Goal: Information Seeking & Learning: Find contact information

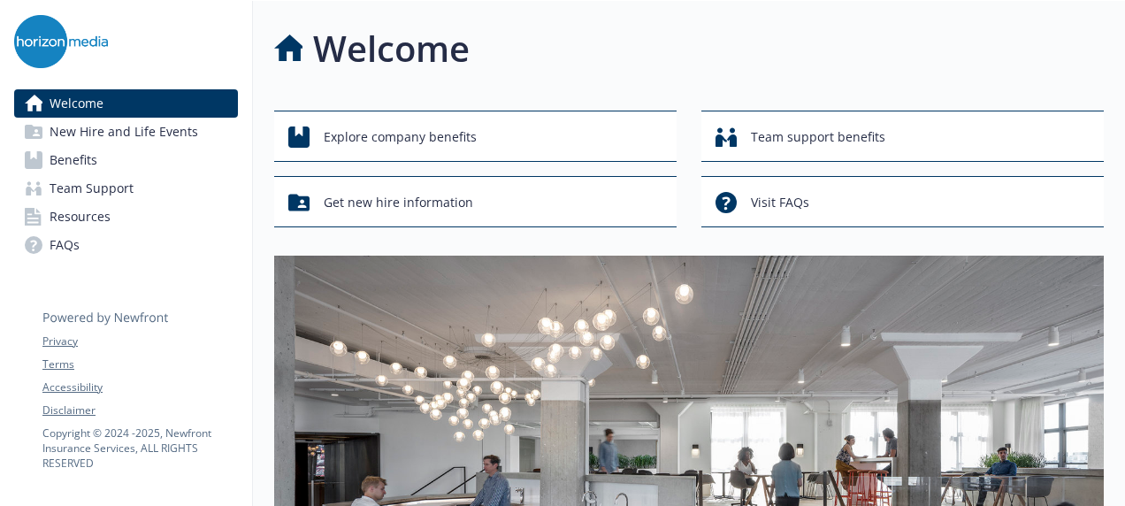
click at [143, 219] on link "Resources" at bounding box center [126, 216] width 224 height 28
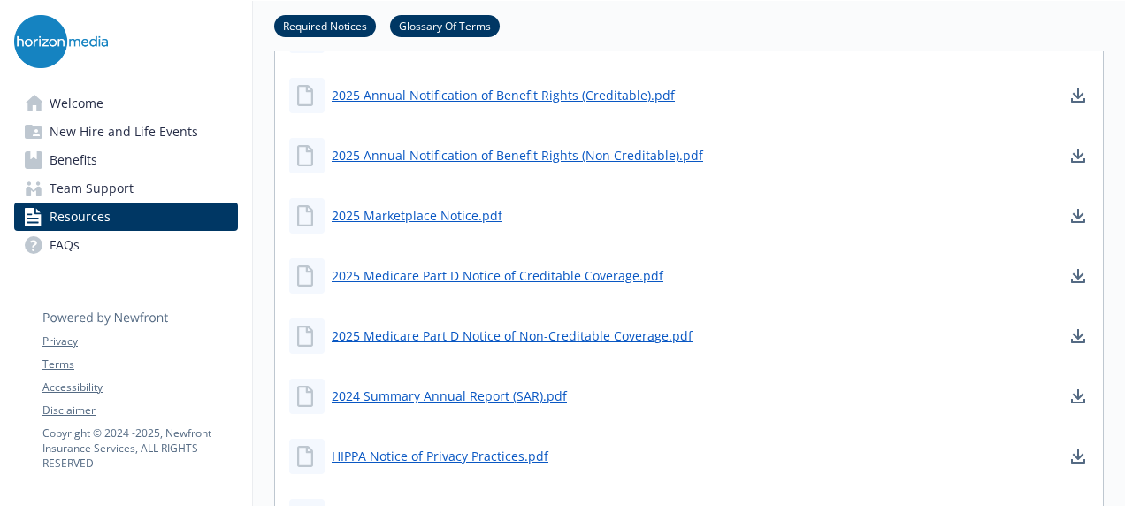
scroll to position [874, 0]
click at [101, 194] on span "Team Support" at bounding box center [92, 188] width 84 height 28
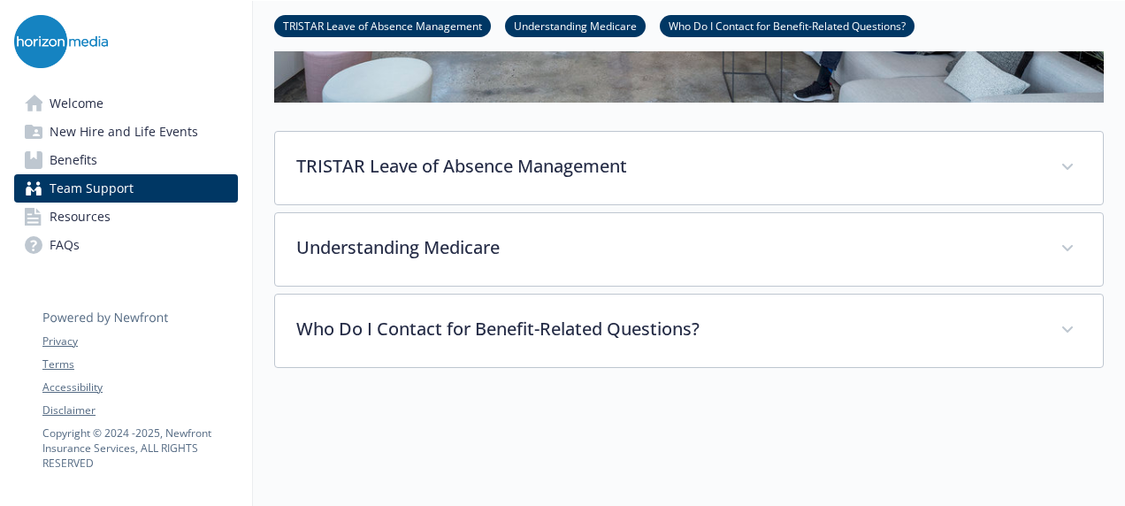
scroll to position [527, 0]
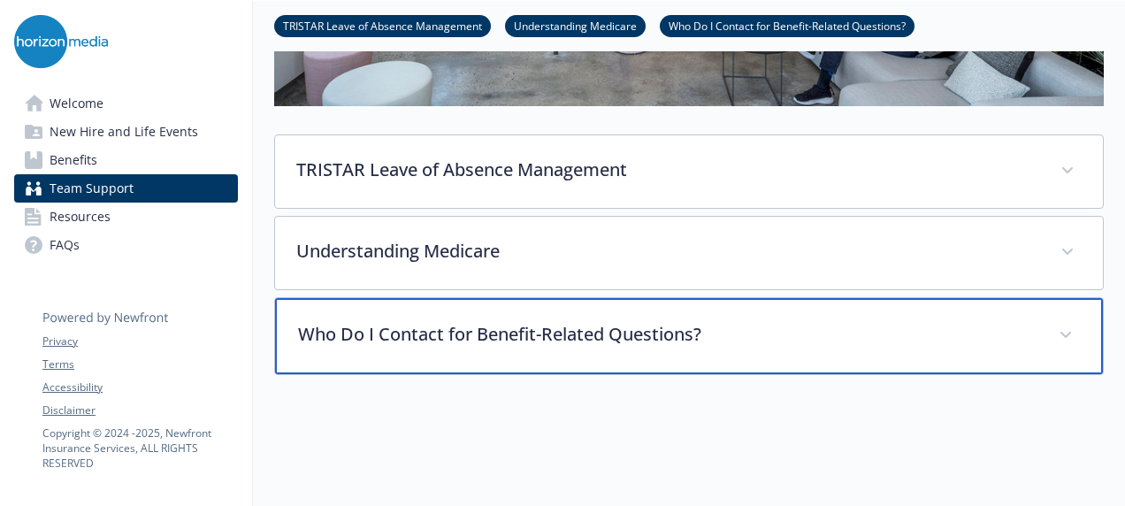
click at [462, 313] on div "Who Do I Contact for Benefit-Related Questions?" at bounding box center [689, 336] width 828 height 76
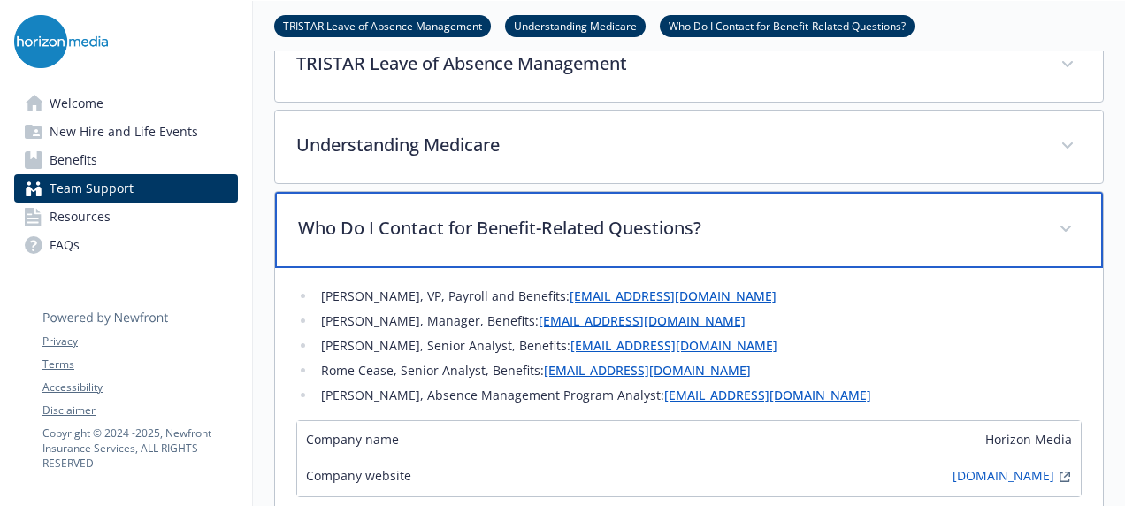
scroll to position [734, 0]
